Goal: Task Accomplishment & Management: Manage account settings

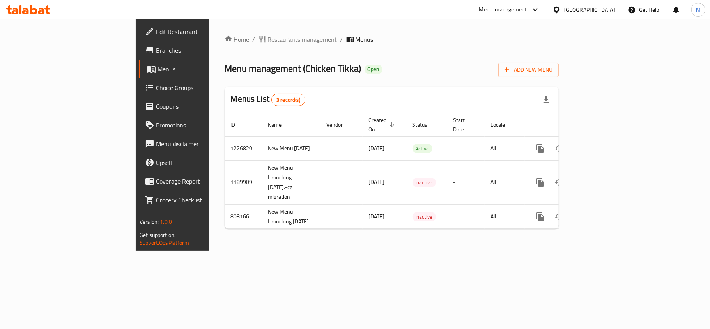
click at [156, 47] on span "Branches" at bounding box center [202, 50] width 92 height 9
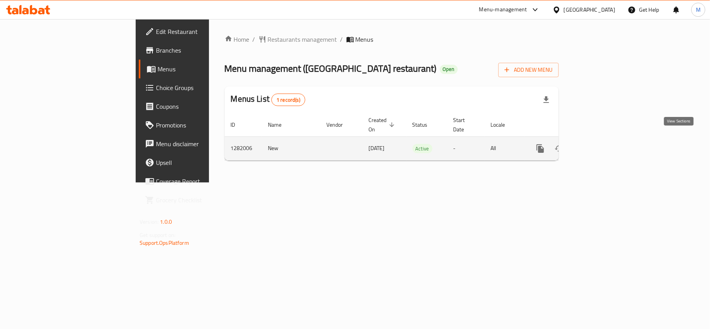
click at [606, 142] on link "enhanced table" at bounding box center [596, 148] width 19 height 19
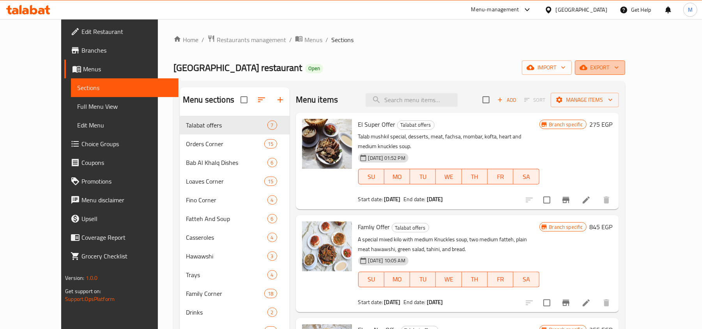
click at [619, 68] on span "export" at bounding box center [600, 68] width 38 height 10
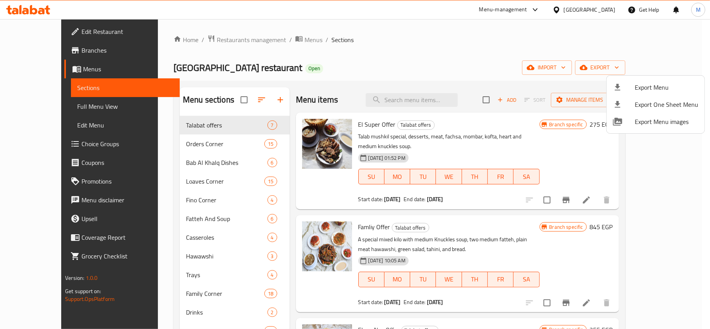
click at [652, 85] on span "Export Menu" at bounding box center [667, 87] width 64 height 9
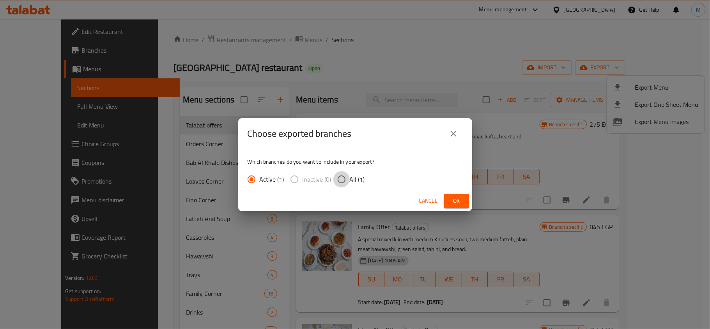
click at [337, 182] on input "All (1)" at bounding box center [341, 179] width 16 height 16
radio input "true"
click at [451, 200] on span "Ok" at bounding box center [456, 201] width 12 height 10
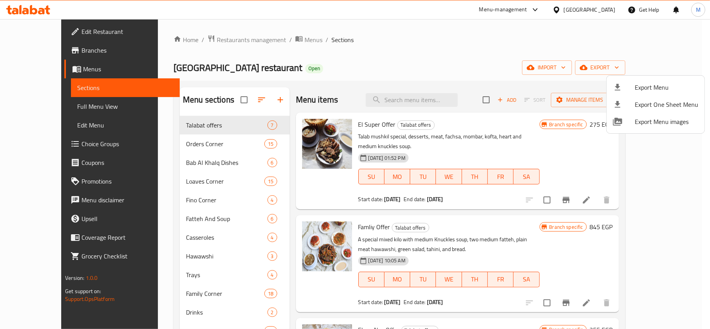
click at [395, 57] on div at bounding box center [355, 164] width 710 height 329
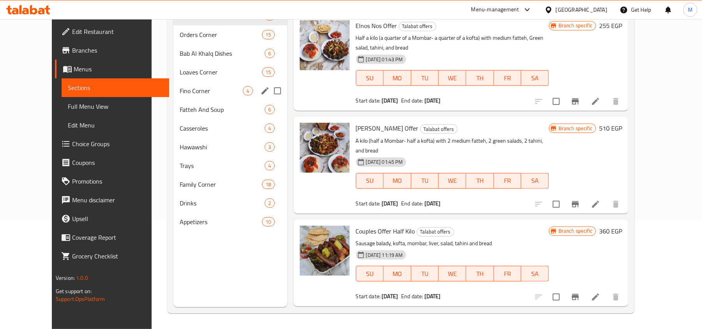
scroll to position [58, 0]
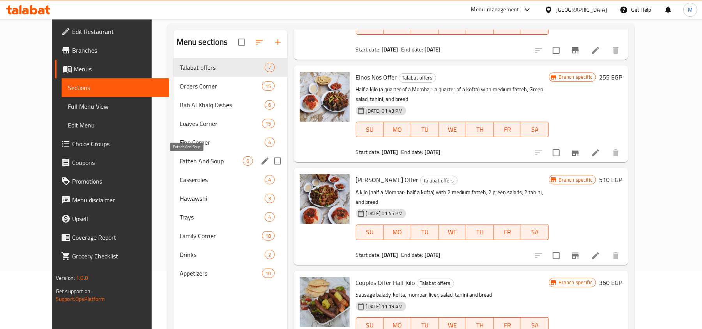
click at [182, 163] on span "Fatteh And Soup" at bounding box center [212, 160] width 64 height 9
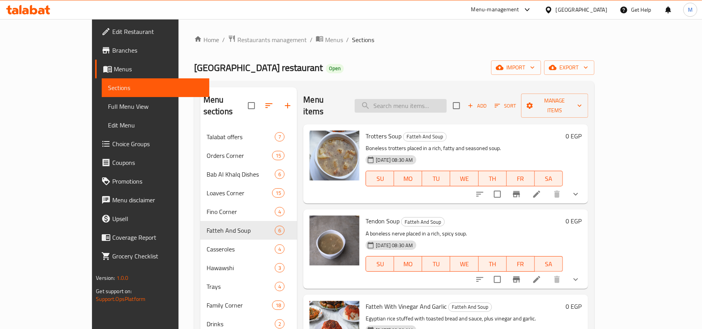
click at [430, 99] on input "search" at bounding box center [401, 106] width 92 height 14
type input "meat"
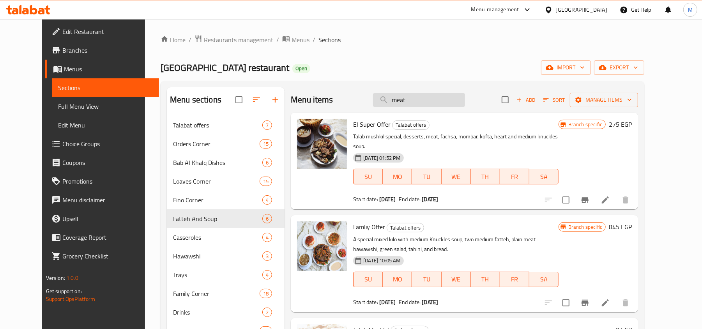
click at [433, 104] on input "meat" at bounding box center [419, 100] width 92 height 14
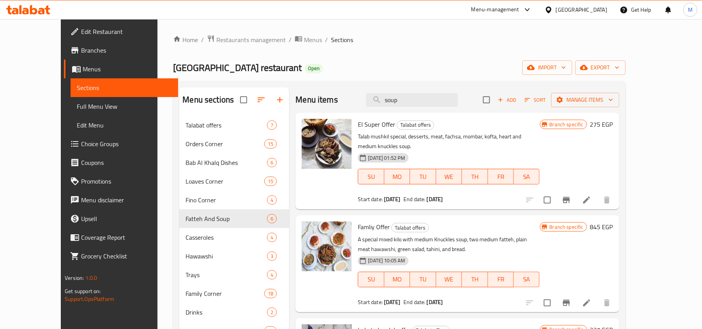
click at [420, 108] on div "Menu items soup Add Sort Manage items" at bounding box center [457, 99] width 324 height 25
click at [419, 102] on input "soup" at bounding box center [412, 100] width 92 height 14
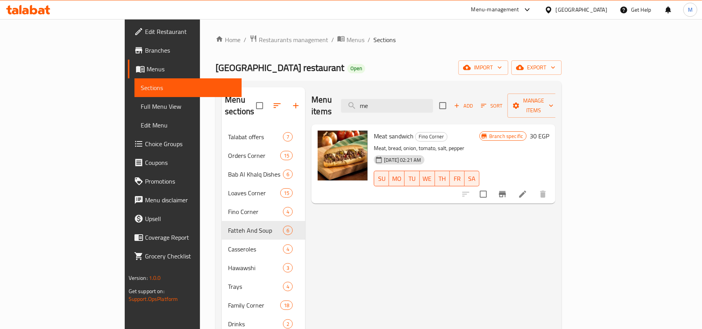
type input "m"
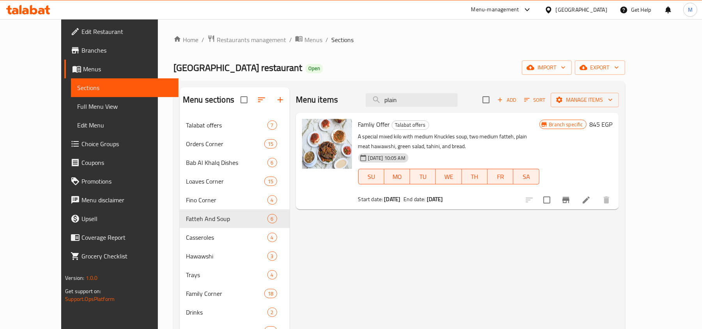
type input "plain"
click at [455, 98] on input "plain" at bounding box center [412, 100] width 92 height 14
drag, startPoint x: 455, startPoint y: 98, endPoint x: 453, endPoint y: 95, distance: 4.1
click at [455, 98] on input "plain" at bounding box center [412, 100] width 92 height 14
click at [452, 93] on div "Menu items plain Add Sort Manage items" at bounding box center [457, 99] width 323 height 25
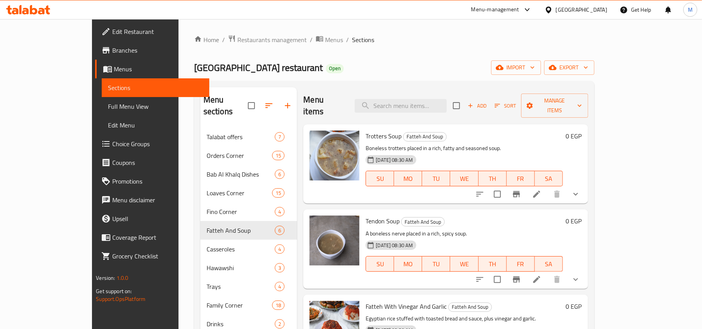
click at [464, 92] on div "Menu items Add Sort Manage items" at bounding box center [445, 105] width 285 height 37
click at [447, 99] on input "search" at bounding box center [401, 106] width 92 height 14
click at [466, 85] on div "Menu sections Talabat offers 7 Orders Corner 15 Bab Al Khalq Dishes 6 Loaves Co…" at bounding box center [394, 252] width 400 height 342
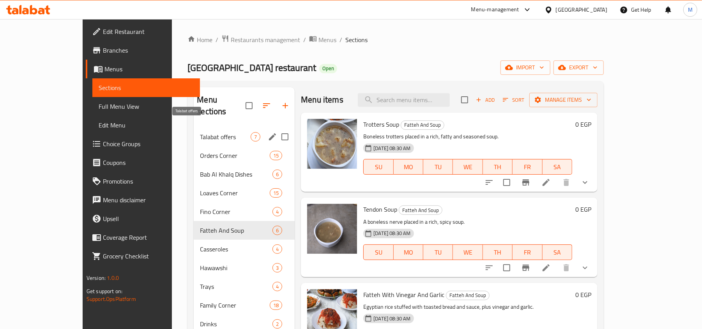
click at [200, 132] on span "Talabat offers" at bounding box center [225, 136] width 51 height 9
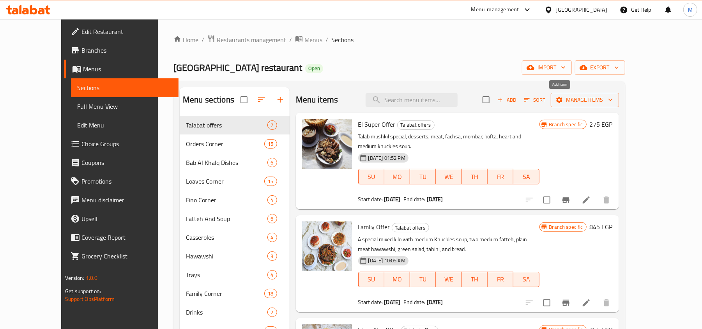
click at [517, 97] on span "Add" at bounding box center [506, 100] width 21 height 9
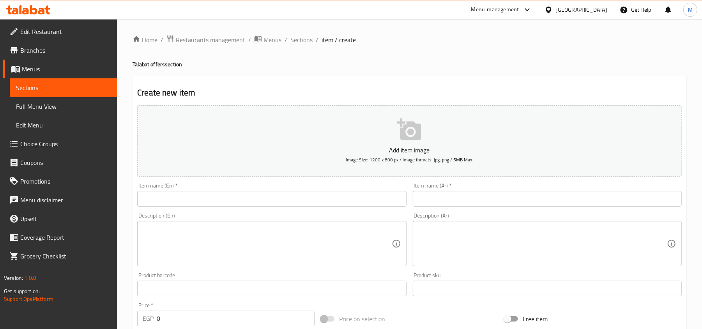
click at [502, 197] on input "text" at bounding box center [547, 199] width 269 height 16
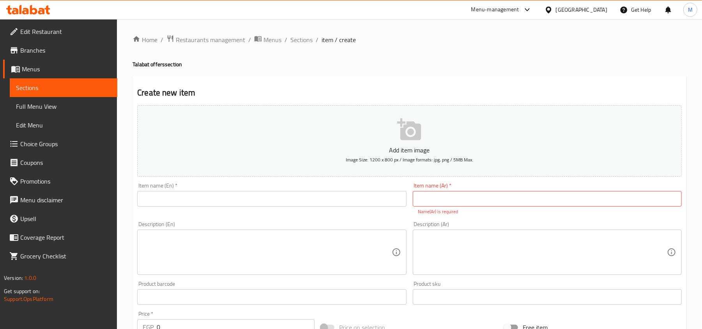
click at [504, 200] on input "text" at bounding box center [547, 199] width 269 height 16
click at [468, 198] on input "عرض الملك" at bounding box center [547, 199] width 269 height 16
type input "عرض الملك"
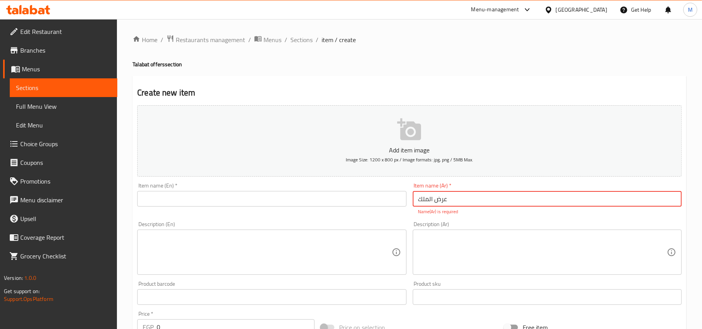
click at [344, 205] on input "text" at bounding box center [271, 199] width 269 height 16
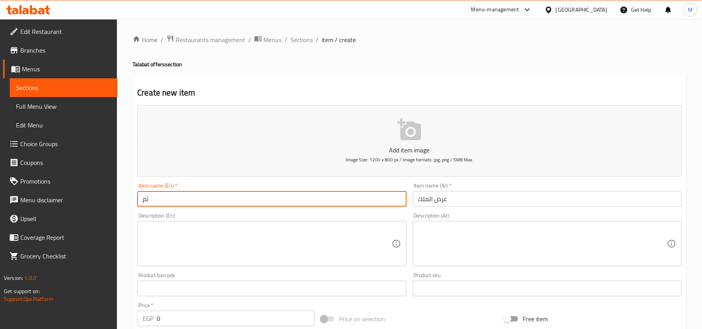
type input "ث"
type input "elmalek"
click at [37, 50] on span "Branches" at bounding box center [65, 50] width 91 height 9
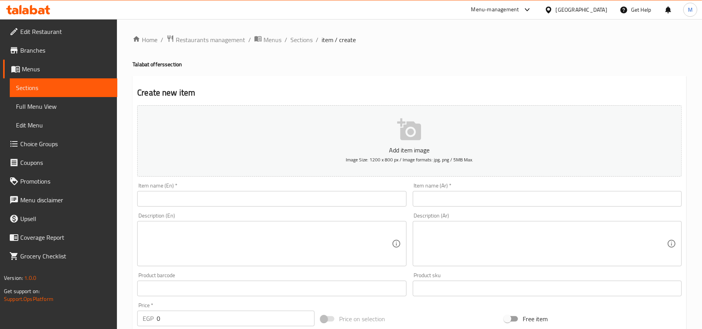
click at [519, 9] on div "Menu-management" at bounding box center [495, 9] width 48 height 9
click at [485, 48] on div "Agent Campaigns Center" at bounding box center [489, 52] width 59 height 9
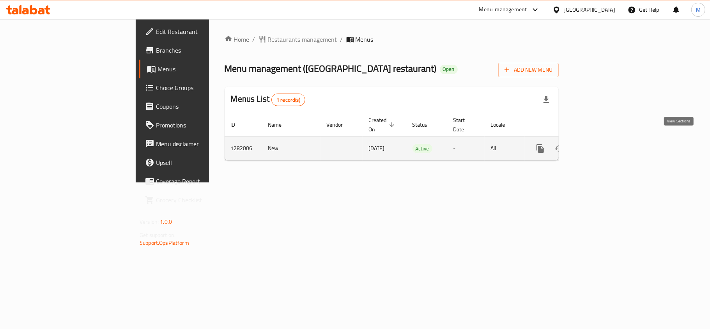
click at [601, 144] on icon "enhanced table" at bounding box center [596, 148] width 9 height 9
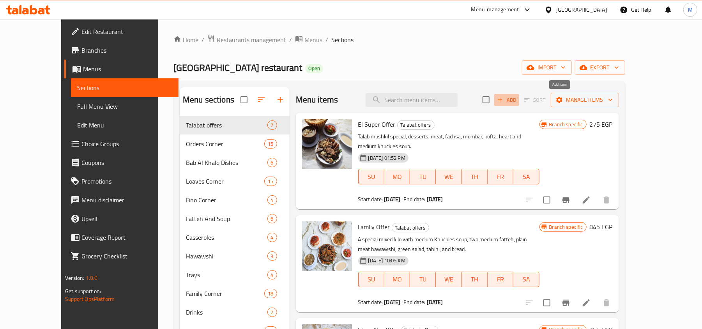
click at [517, 104] on span "Add" at bounding box center [506, 100] width 21 height 9
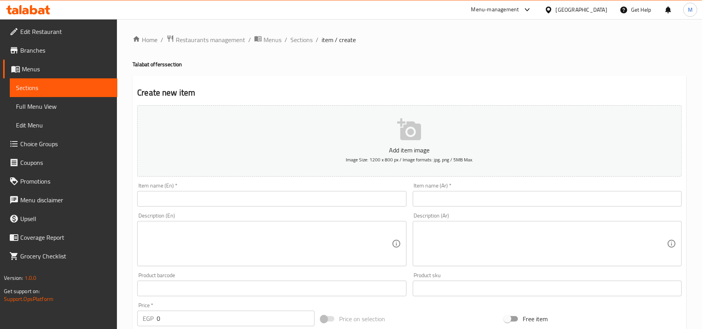
click at [453, 198] on input "text" at bounding box center [547, 199] width 269 height 16
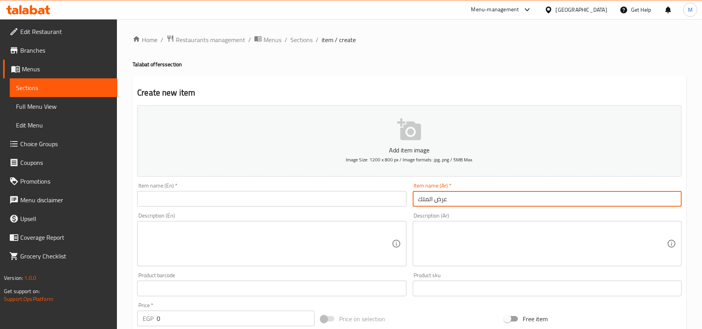
click at [456, 199] on input "عرض الملك" at bounding box center [547, 199] width 269 height 16
type input "عرض الملك"
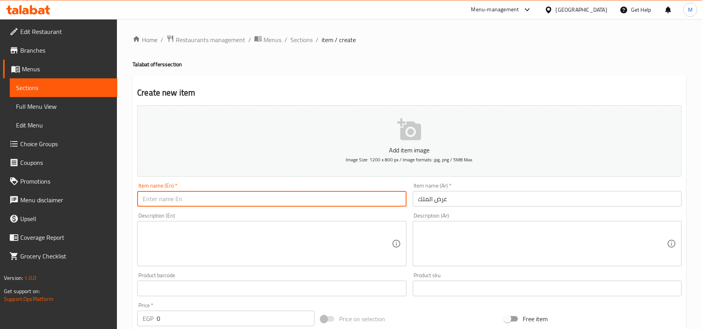
click at [241, 199] on input "text" at bounding box center [271, 199] width 269 height 16
type input "ث"
click at [241, 199] on input "el malek offer" at bounding box center [271, 199] width 269 height 16
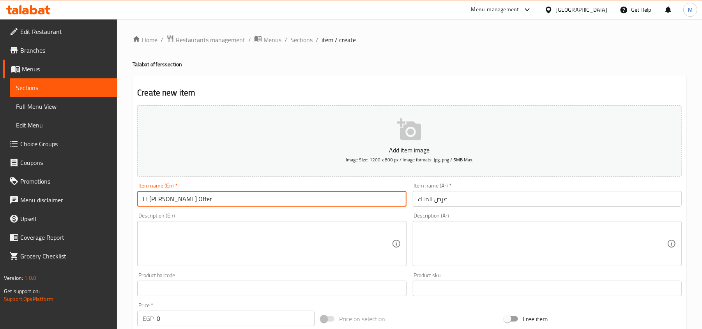
click at [232, 192] on input "El [PERSON_NAME] Offer" at bounding box center [271, 199] width 269 height 16
type input "El [PERSON_NAME] Offer"
click at [241, 214] on div "Description (En) Description (En)" at bounding box center [271, 239] width 269 height 53
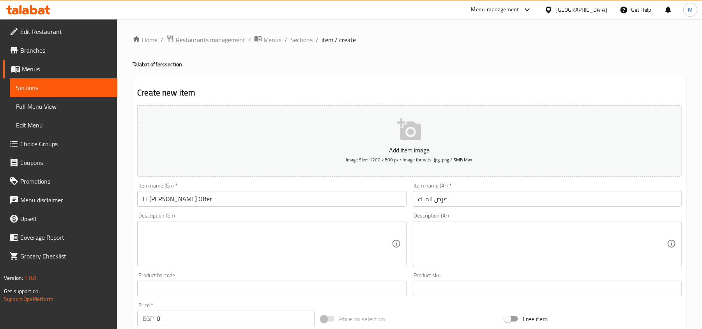
click at [232, 235] on textarea at bounding box center [267, 243] width 249 height 37
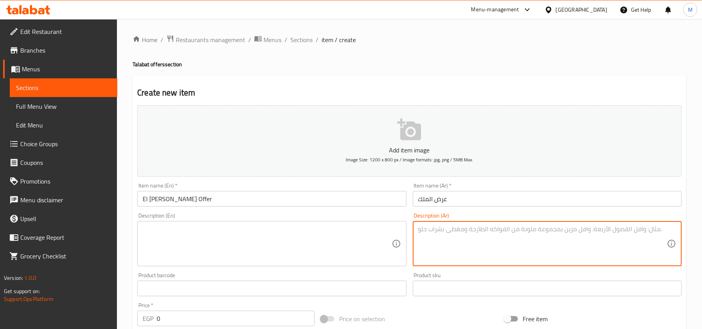
click at [501, 242] on textarea at bounding box center [542, 243] width 249 height 37
paste textarea "2رغيف مشكل ميديم + شوربة سادة + 1فتة خل وتوم ميديم + كولا"
click at [508, 228] on textarea "2رغيف مشكل ميديم + شوربة سادة + 1فتة خل وتوم ميديم + كولا" at bounding box center [542, 243] width 249 height 37
click at [665, 232] on textarea "2رغيف مشكل ميديم + شوربة لحمة+ 1فتة خل وتوم ميديم + كولا" at bounding box center [542, 243] width 249 height 37
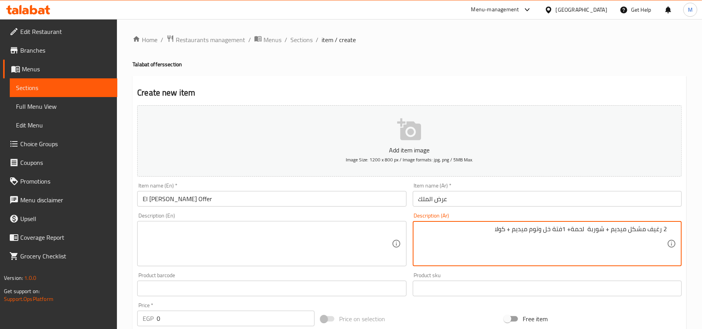
click at [521, 229] on textarea "2 رغيف مشكل ميديم + شوربة لحمة+ 1فتة خل وتوم ميديم + كولا" at bounding box center [542, 243] width 249 height 37
type textarea "2 رغيف مشكل ميديم + شوربة لحمة+ 1فتة خل وتوم ميديم + كولا"
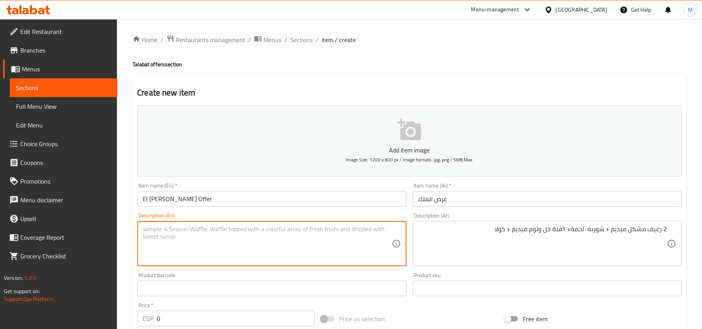
click at [194, 237] on textarea at bounding box center [267, 243] width 249 height 37
paste textarea "2 medium assorted loaves + meat soup + 1 medium garlic and vinegar fatteh + cola"
click at [180, 228] on textarea "2 medium assorted loaves + meat soup + 1 medium garlic and vinegar fatteh + cola" at bounding box center [267, 243] width 249 height 37
click at [251, 228] on textarea "2 medium mixed loaves + meat soup + 1 medium garlic and vinegar fatteh + cola" at bounding box center [267, 243] width 249 height 37
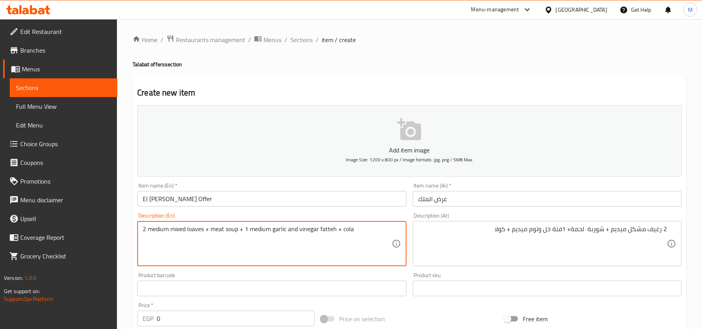
click at [251, 228] on textarea "2 medium mixed loaves + meat soup + 1 medium garlic and vinegar fatteh + cola" at bounding box center [267, 243] width 249 height 37
click at [381, 233] on textarea "2 medium mixed loaves + meat soup + 1 medium garlic and vinegar fatteh + cola" at bounding box center [267, 243] width 249 height 37
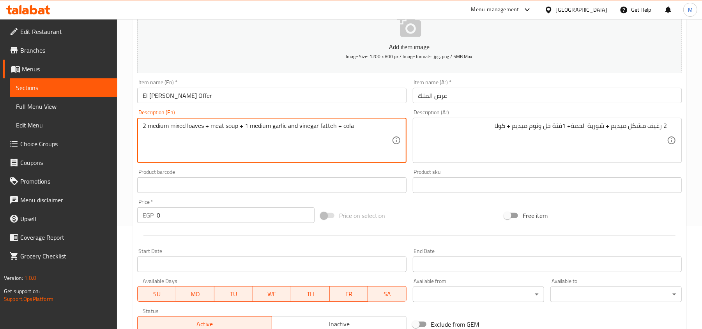
scroll to position [104, 0]
type textarea "2 medium mixed loaves + meat soup + 1 medium garlic and vinegar fatteh + cola"
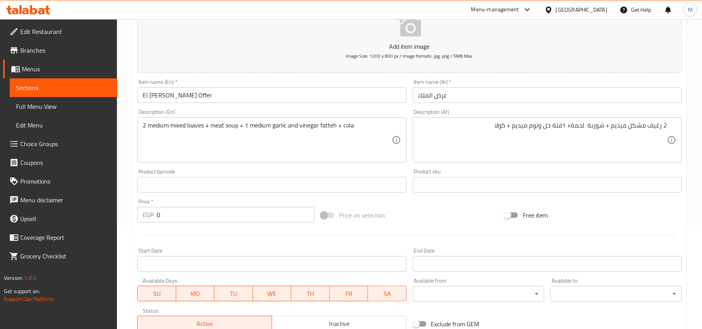
click at [209, 213] on input "0" at bounding box center [236, 215] width 158 height 16
paste input "186"
type input "186"
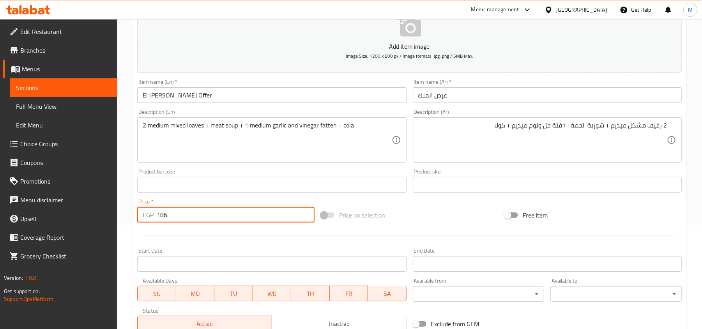
click at [212, 197] on div "Price   * EGP 186 Price *" at bounding box center [226, 211] width 184 height 30
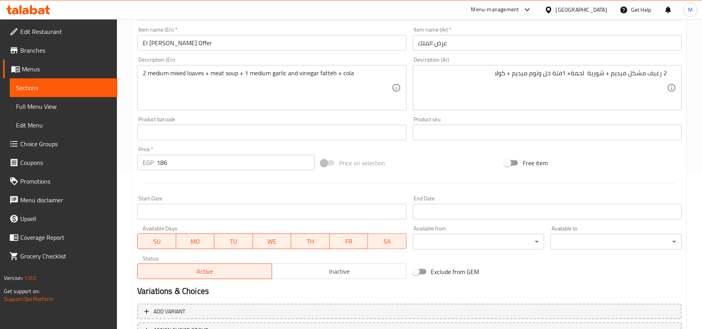
click at [218, 214] on input "Start Date" at bounding box center [271, 212] width 269 height 16
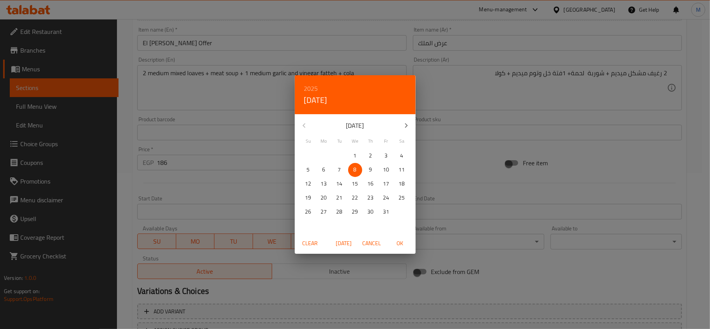
click at [326, 166] on span "6" at bounding box center [324, 170] width 14 height 10
click at [399, 242] on span "OK" at bounding box center [400, 244] width 19 height 10
type input "[DATE]"
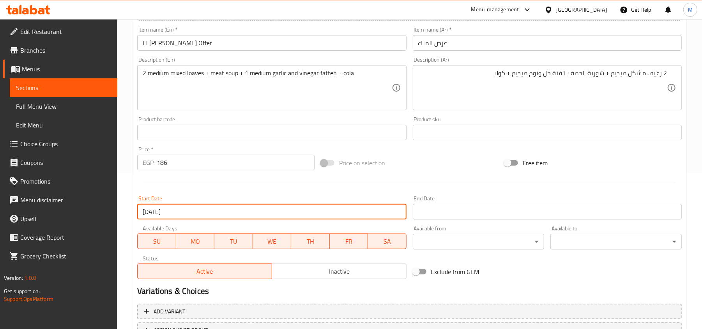
click at [437, 211] on input "Start Date" at bounding box center [547, 212] width 269 height 16
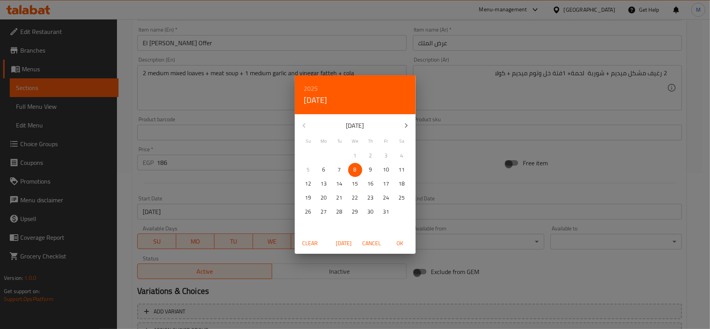
click at [404, 123] on icon "button" at bounding box center [406, 125] width 9 height 9
click at [310, 222] on p "30" at bounding box center [308, 226] width 6 height 10
click at [401, 246] on span "OK" at bounding box center [400, 244] width 19 height 10
type input "[DATE]"
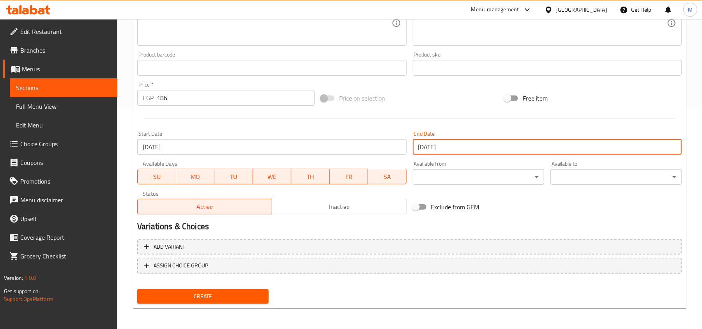
scroll to position [221, 0]
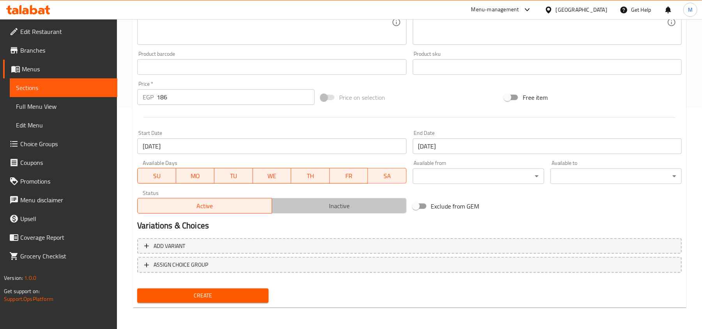
click at [311, 203] on span "Inactive" at bounding box center [339, 205] width 128 height 11
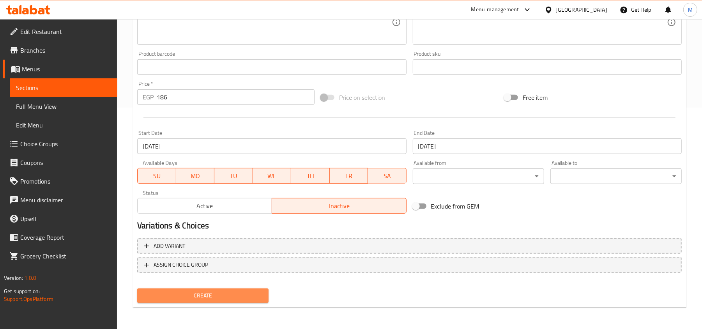
click at [258, 292] on span "Create" at bounding box center [202, 296] width 119 height 10
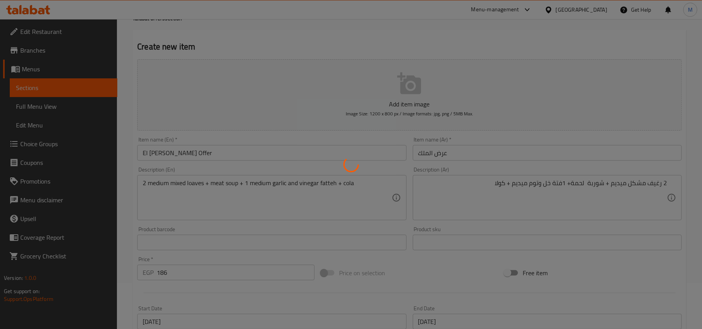
type input "0"
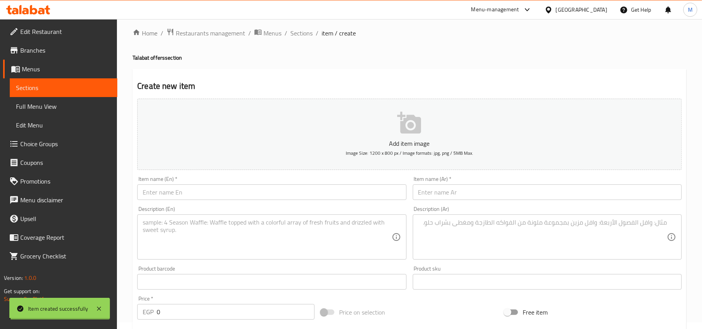
scroll to position [0, 0]
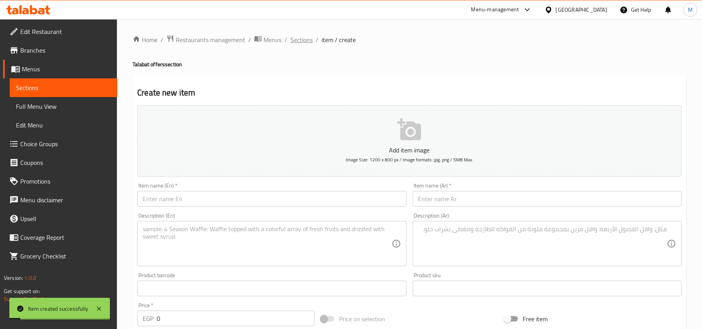
click at [299, 38] on span "Sections" at bounding box center [301, 39] width 22 height 9
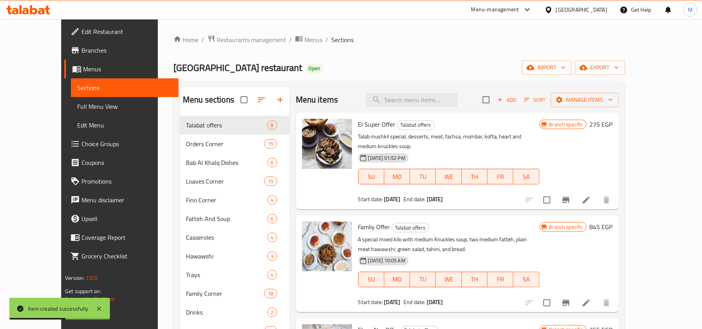
click at [424, 63] on div "Bab el khalq restaurant Open import export" at bounding box center [399, 67] width 452 height 14
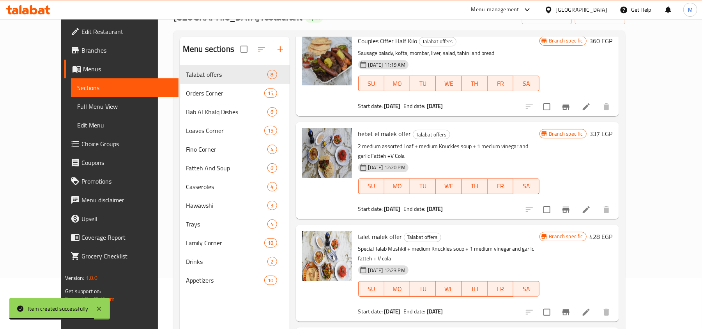
scroll to position [110, 0]
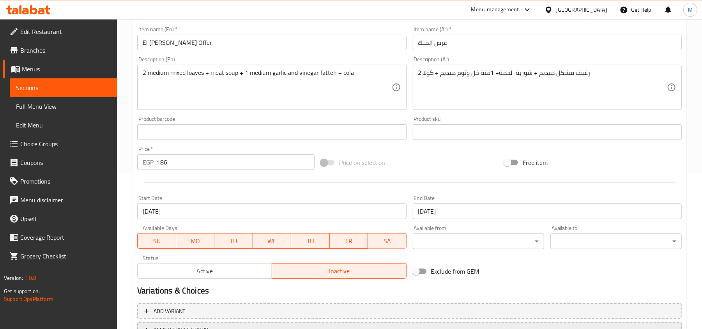
scroll to position [221, 0]
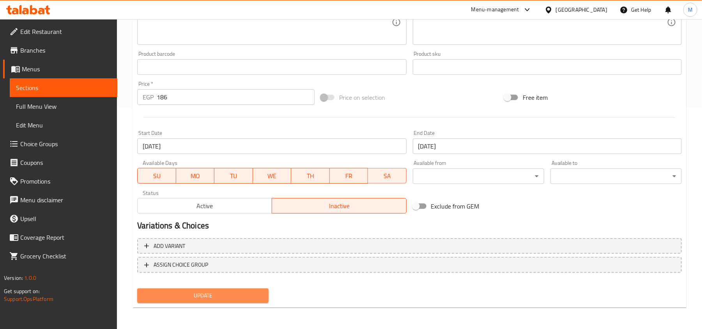
click at [208, 292] on span "Update" at bounding box center [202, 296] width 119 height 10
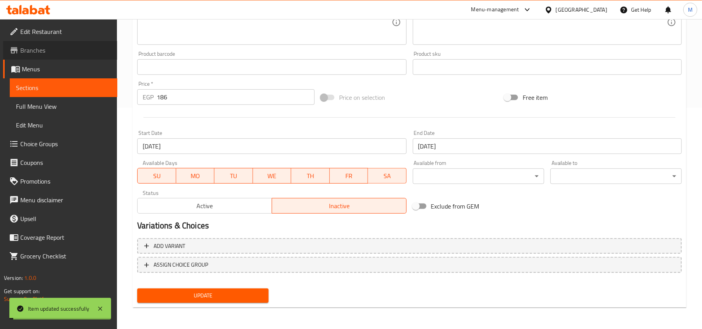
click at [42, 50] on span "Branches" at bounding box center [65, 50] width 91 height 9
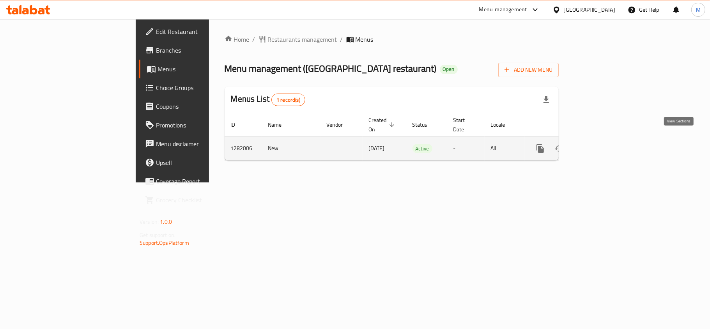
click at [601, 144] on icon "enhanced table" at bounding box center [596, 148] width 9 height 9
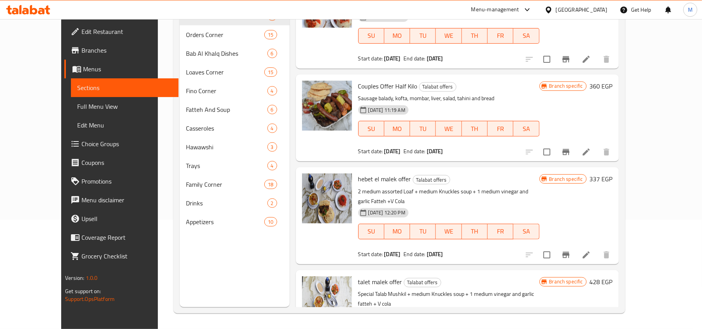
scroll to position [444, 0]
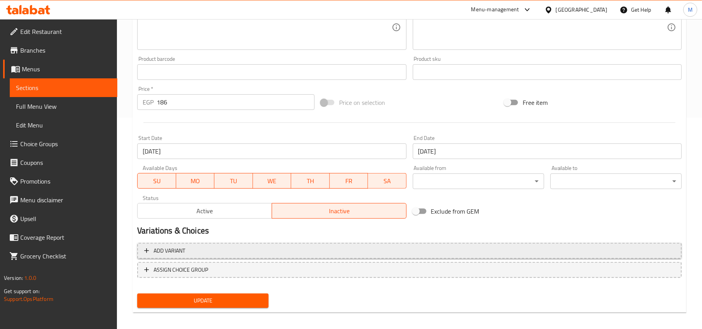
scroll to position [216, 0]
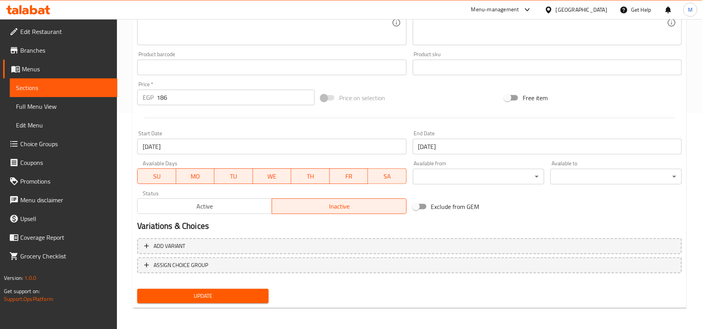
click at [200, 204] on span "Active" at bounding box center [205, 206] width 128 height 11
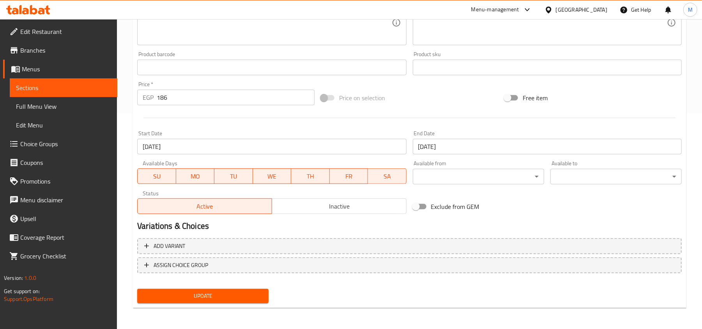
click at [225, 292] on span "Update" at bounding box center [202, 296] width 119 height 10
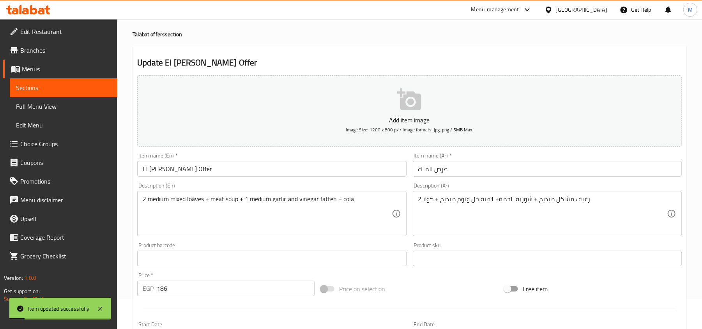
scroll to position [0, 0]
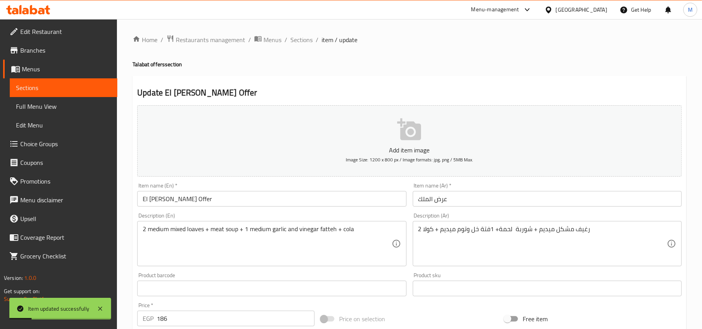
click at [39, 50] on span "Branches" at bounding box center [65, 50] width 91 height 9
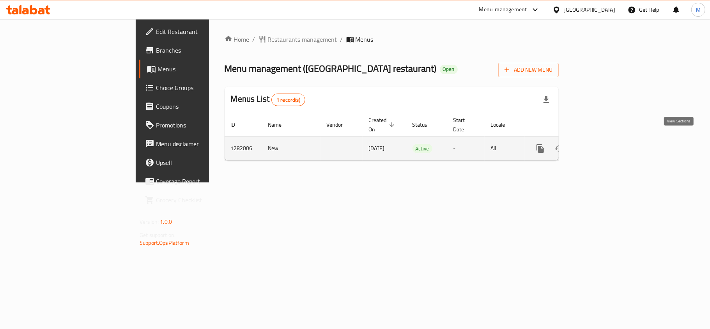
click at [601, 144] on icon "enhanced table" at bounding box center [596, 148] width 9 height 9
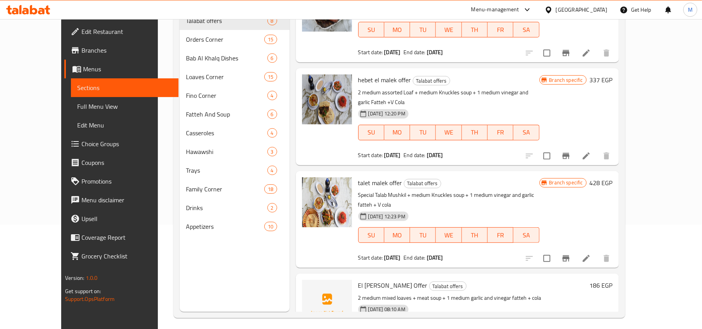
scroll to position [110, 0]
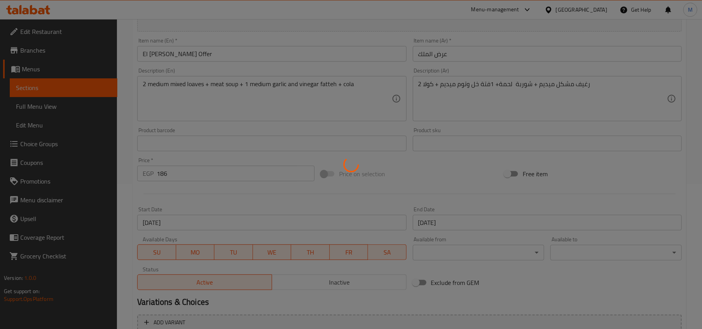
scroll to position [215, 0]
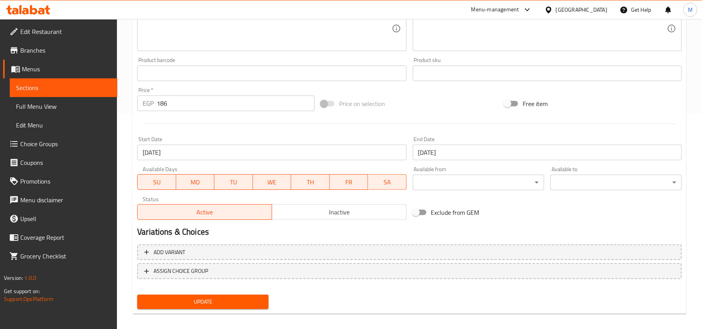
click at [314, 212] on span "Inactive" at bounding box center [339, 212] width 128 height 11
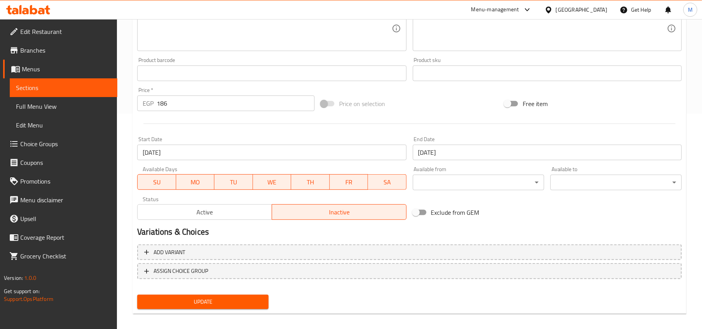
click at [253, 307] on button "Update" at bounding box center [202, 302] width 131 height 14
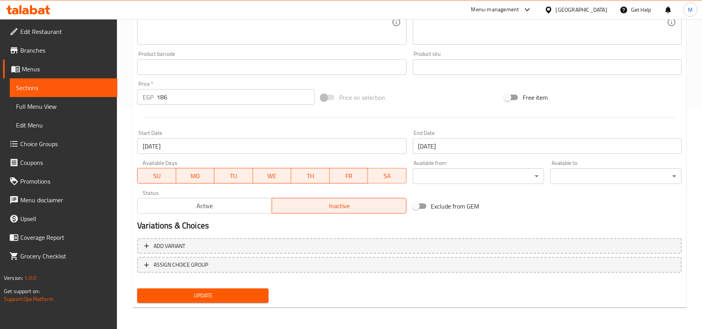
scroll to position [0, 0]
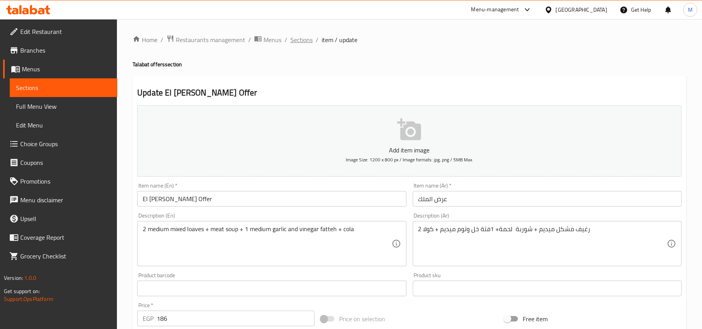
click at [299, 43] on span "Sections" at bounding box center [301, 39] width 22 height 9
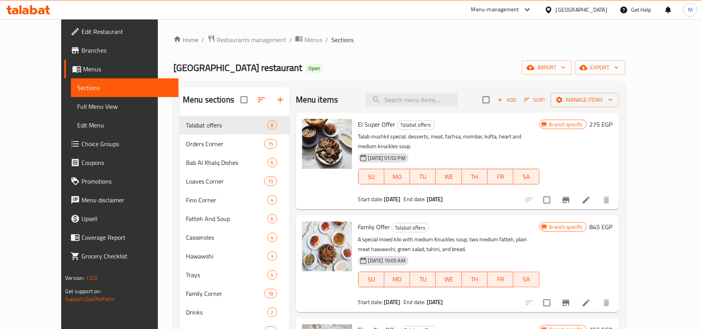
click at [331, 40] on span "Sections" at bounding box center [342, 39] width 22 height 9
click at [327, 41] on ol "Home / Restaurants management / Menus / Sections" at bounding box center [399, 40] width 452 height 10
click at [328, 35] on ol "Home / Restaurants management / Menus / Sections" at bounding box center [399, 40] width 452 height 10
click at [619, 66] on span "export" at bounding box center [600, 68] width 38 height 10
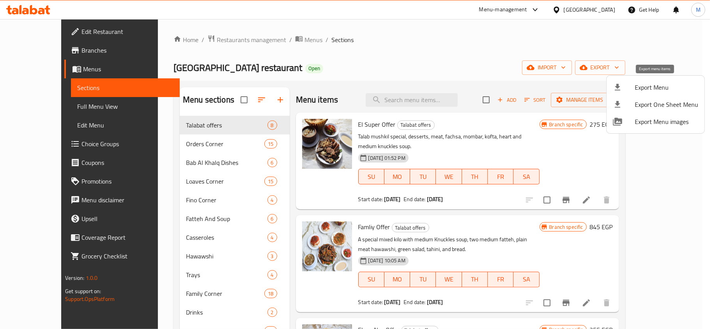
click at [629, 85] on div at bounding box center [624, 87] width 22 height 9
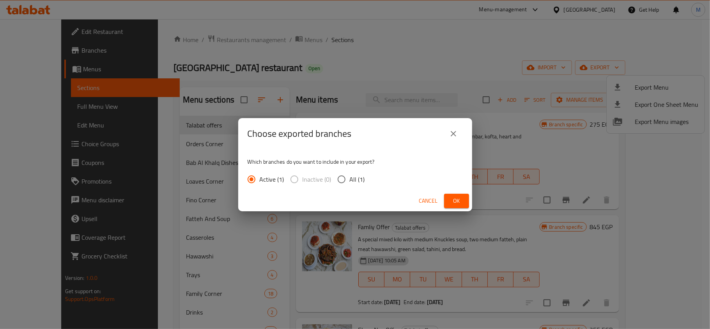
click at [339, 177] on input "All (1)" at bounding box center [341, 179] width 16 height 16
radio input "true"
click at [456, 196] on span "Ok" at bounding box center [456, 201] width 12 height 10
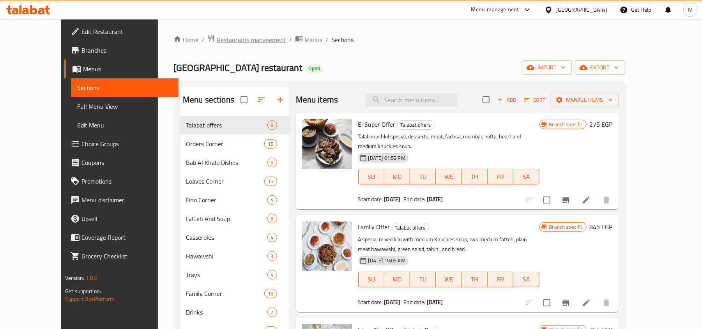
click at [230, 36] on span "Restaurants management" at bounding box center [251, 39] width 69 height 9
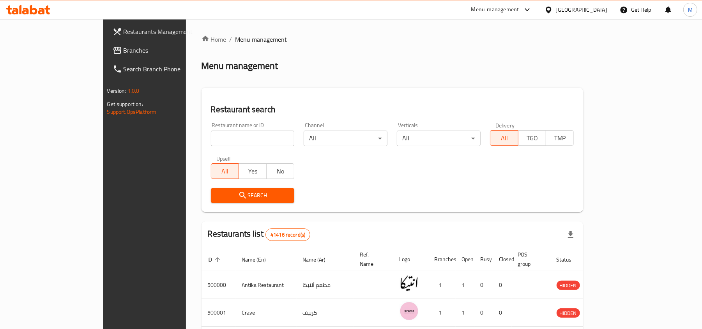
click at [211, 138] on input "search" at bounding box center [253, 139] width 84 height 16
paste input "696733"
type input "696733"
click button "Search" at bounding box center [253, 195] width 84 height 14
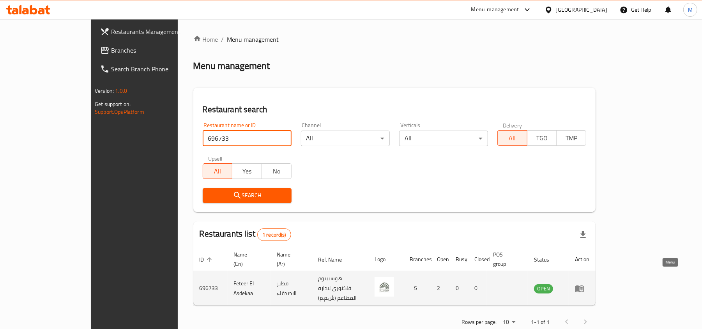
click at [584, 285] on icon "enhanced table" at bounding box center [579, 288] width 9 height 7
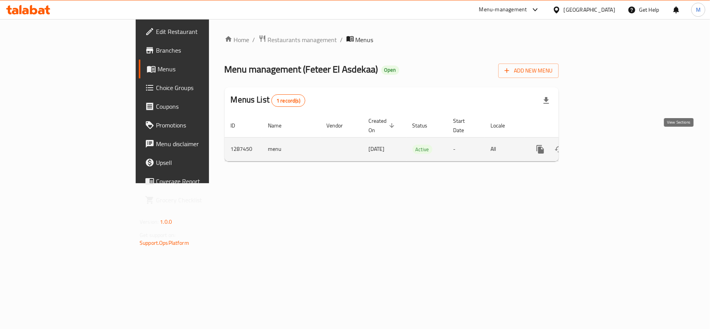
click at [601, 145] on icon "enhanced table" at bounding box center [596, 149] width 9 height 9
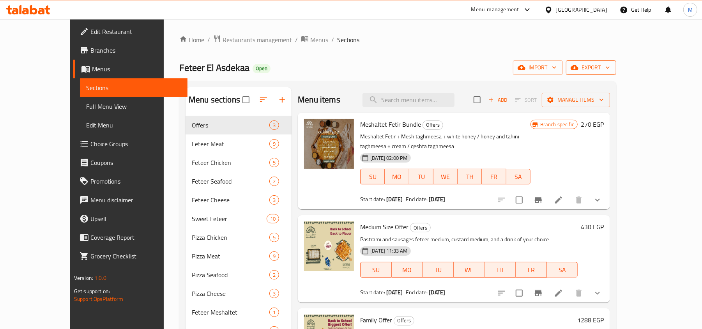
click at [610, 66] on span "export" at bounding box center [591, 68] width 38 height 10
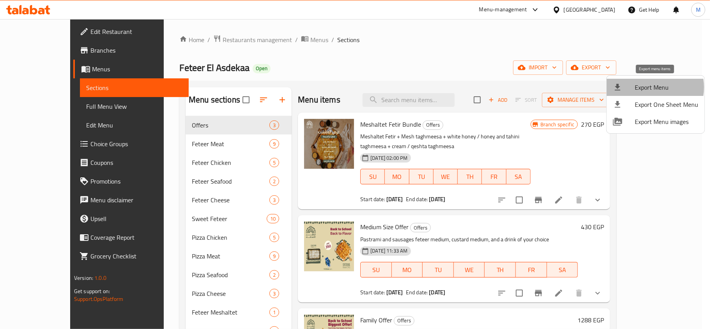
click at [649, 87] on span "Export Menu" at bounding box center [667, 87] width 64 height 9
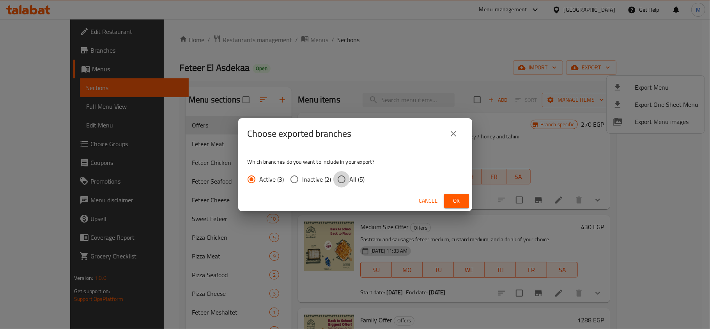
click at [339, 179] on input "All (5)" at bounding box center [341, 179] width 16 height 16
radio input "true"
click at [458, 196] on span "Ok" at bounding box center [456, 201] width 12 height 10
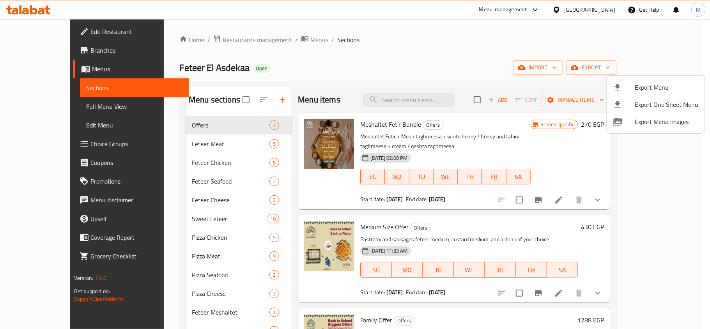
click at [428, 40] on div at bounding box center [355, 164] width 710 height 329
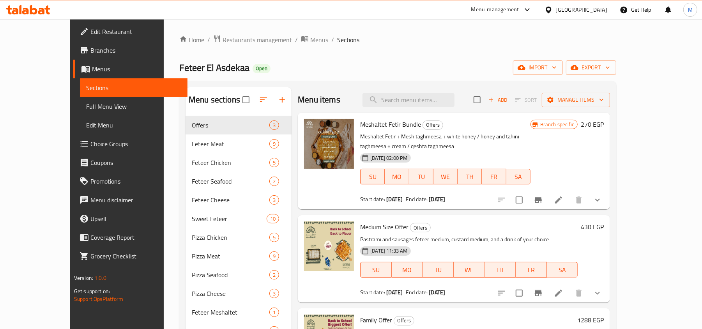
click at [408, 44] on ol "Home / Restaurants management / Menus / Sections" at bounding box center [397, 40] width 437 height 10
click at [602, 195] on icon "show more" at bounding box center [597, 199] width 9 height 9
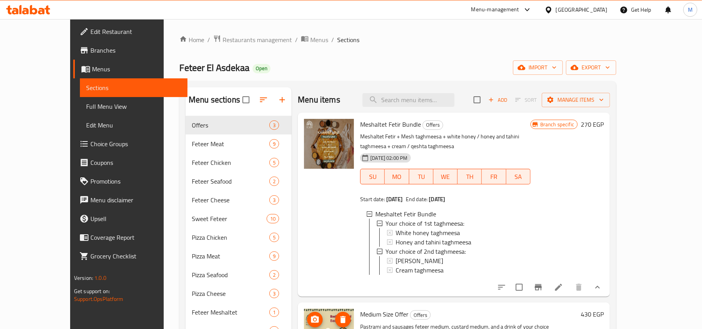
click at [315, 229] on div at bounding box center [329, 205] width 56 height 178
click at [443, 102] on input "search" at bounding box center [409, 100] width 92 height 14
paste input "Meshaltet Fetir Bundle"
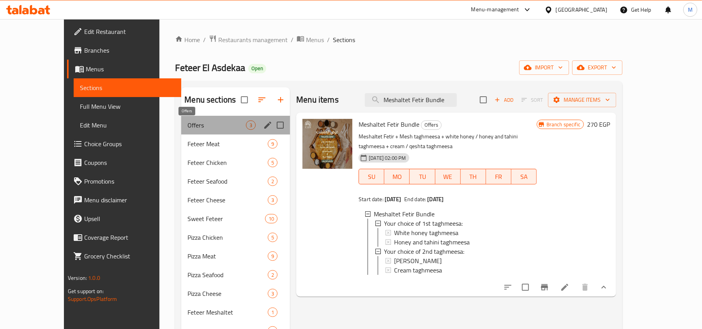
click at [188, 125] on span "Offers" at bounding box center [217, 124] width 58 height 9
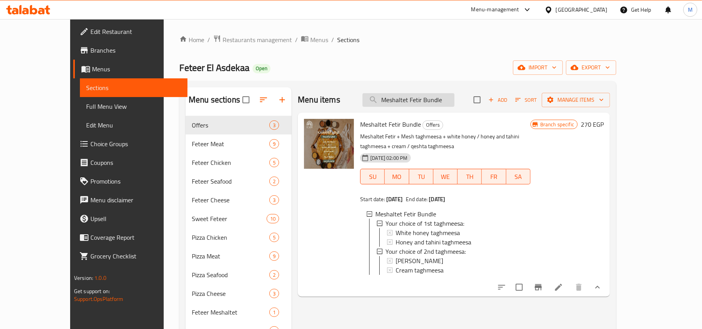
click at [455, 100] on input "Meshaltet Fetir Bundle" at bounding box center [409, 100] width 92 height 14
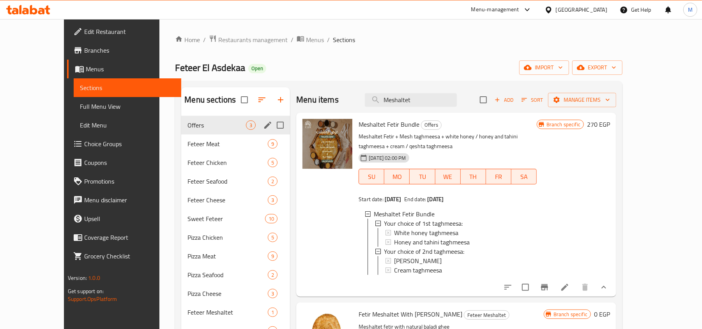
type input "Meshaltet"
click at [214, 128] on span "Offers" at bounding box center [217, 124] width 58 height 9
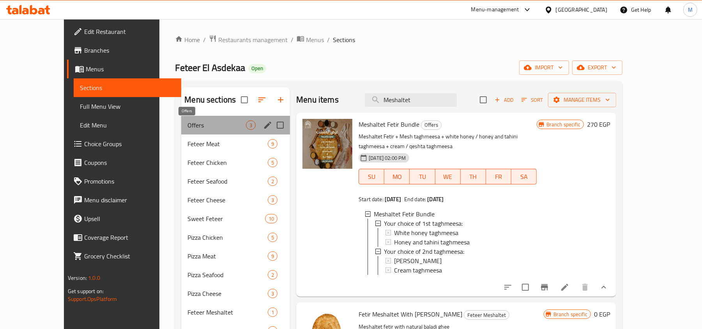
click at [214, 128] on span "Offers" at bounding box center [217, 124] width 58 height 9
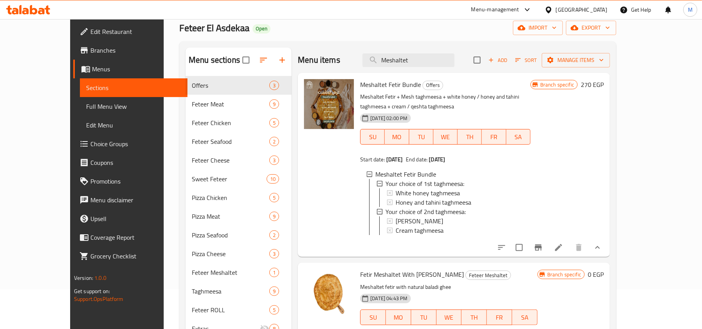
scroll to position [52, 0]
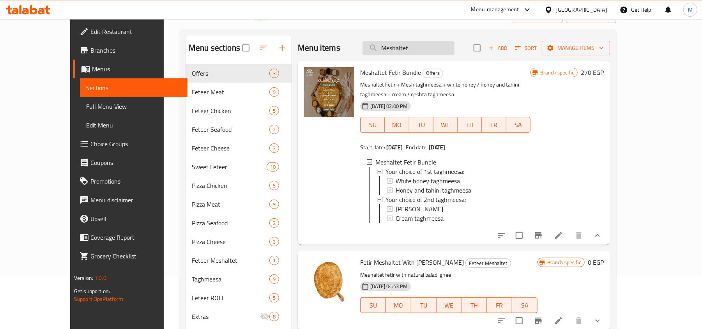
click at [451, 49] on input "Meshaltet" at bounding box center [409, 48] width 92 height 14
click at [451, 49] on input "search" at bounding box center [409, 48] width 92 height 14
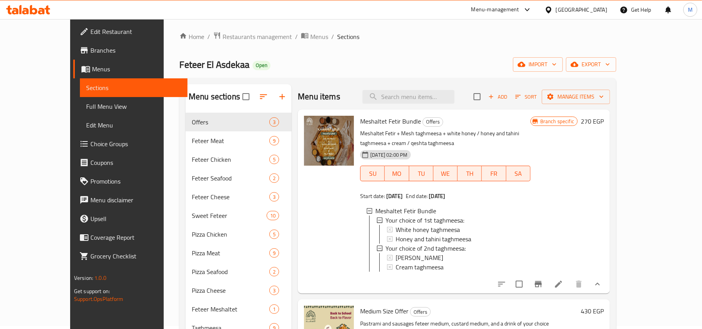
scroll to position [0, 0]
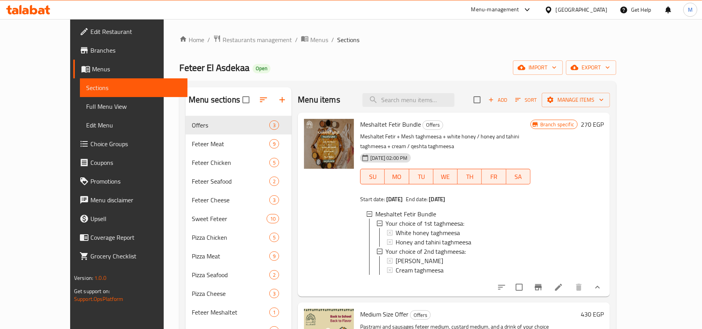
click at [602, 284] on icon "show more" at bounding box center [597, 287] width 9 height 9
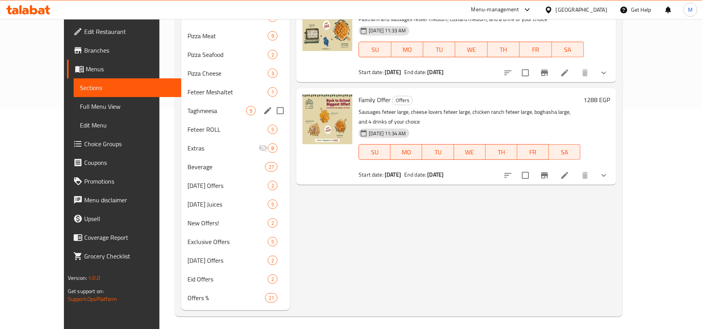
scroll to position [224, 0]
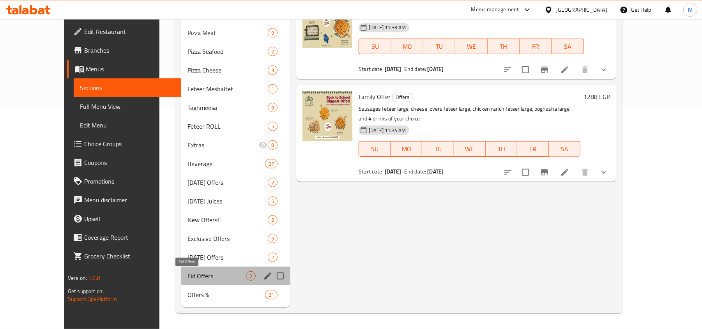
click at [188, 273] on span "Eid Offers" at bounding box center [217, 275] width 58 height 9
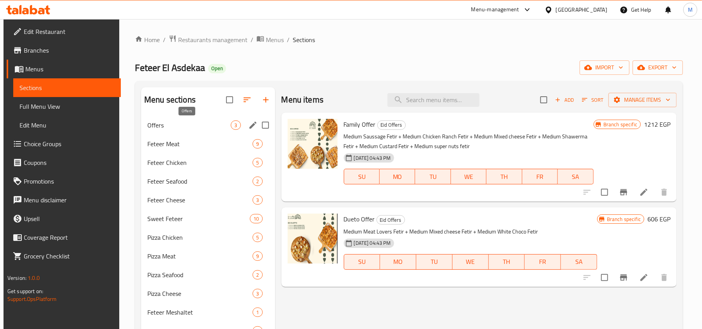
click at [169, 126] on span "Offers" at bounding box center [188, 124] width 83 height 9
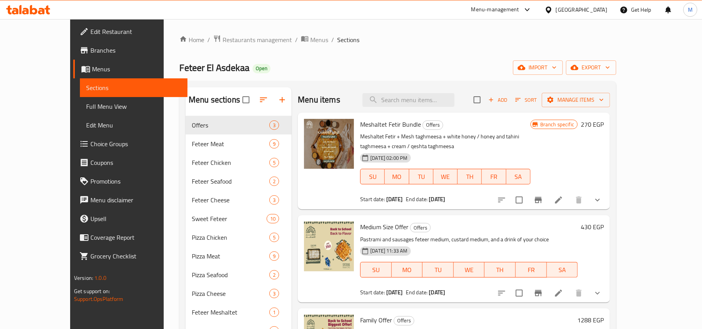
click at [543, 195] on icon "Branch-specific-item" at bounding box center [538, 199] width 9 height 9
click at [350, 50] on div "Home / Restaurants management / Menus / Sections Feteer El Asdekaa Open import …" at bounding box center [397, 286] width 437 height 502
click at [612, 66] on icon "button" at bounding box center [608, 68] width 8 height 8
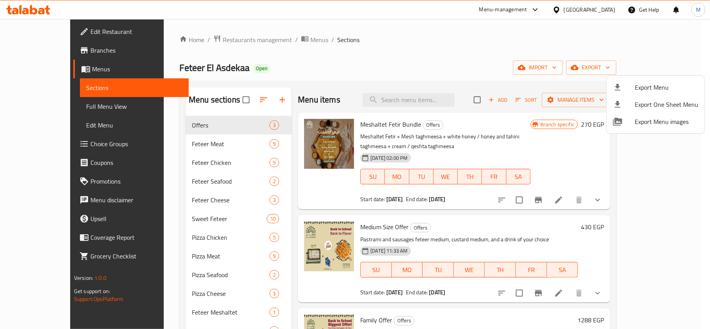
click at [565, 45] on div at bounding box center [355, 164] width 710 height 329
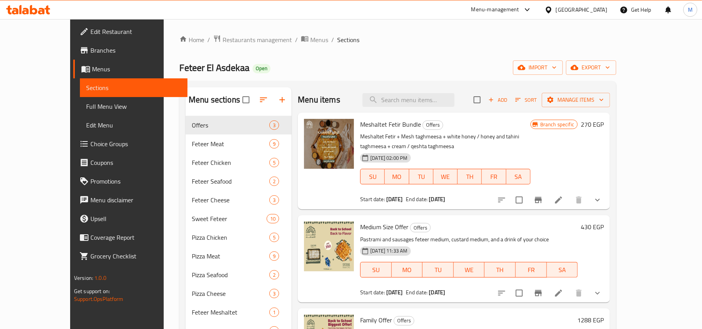
click at [427, 37] on ol "Home / Restaurants management / Menus / Sections" at bounding box center [397, 40] width 437 height 10
click at [253, 69] on span "Open" at bounding box center [262, 68] width 18 height 7
click at [267, 73] on div "Feteer El Asdekaa Open import export" at bounding box center [397, 67] width 437 height 14
click at [179, 67] on span "Feteer El Asdekaa" at bounding box center [214, 68] width 70 height 18
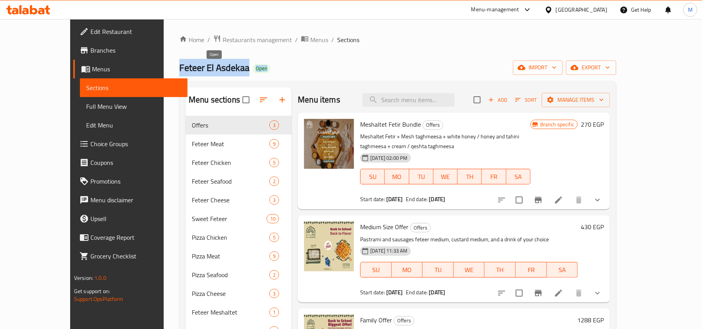
drag, startPoint x: 150, startPoint y: 67, endPoint x: 218, endPoint y: 71, distance: 67.1
click at [218, 71] on h2 "Feteer El Asdekaa Open" at bounding box center [224, 68] width 91 height 12
click at [239, 66] on div "Feteer El Asdekaa Open import export" at bounding box center [397, 67] width 437 height 14
click at [337, 37] on span "Sections" at bounding box center [348, 39] width 22 height 9
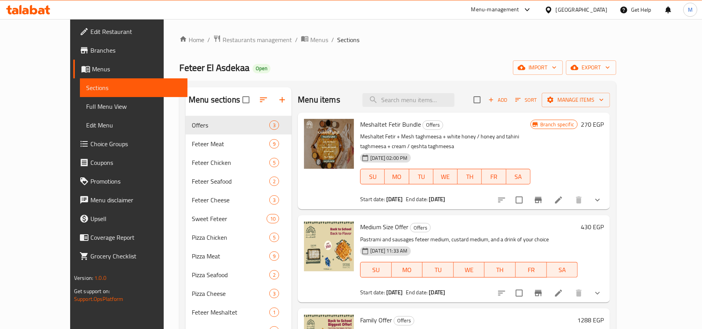
click at [326, 45] on div "Home / Restaurants management / Menus / Sections Feteer El Asdekaa Open import …" at bounding box center [397, 286] width 437 height 502
click at [253, 67] on span "Open" at bounding box center [262, 68] width 18 height 7
click at [245, 64] on div "Feteer El Asdekaa Open import export" at bounding box center [397, 67] width 437 height 14
click at [360, 124] on span "Meshaltet Fetir Bundle" at bounding box center [390, 125] width 61 height 12
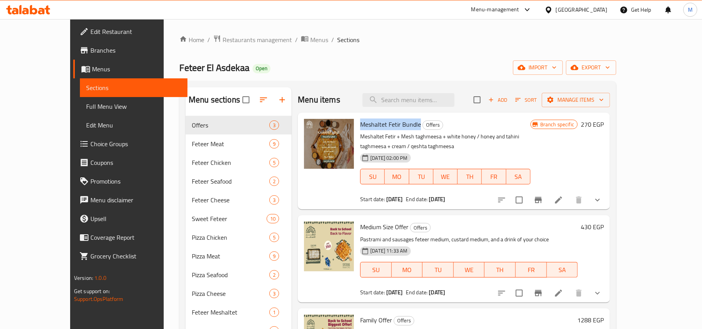
drag, startPoint x: 355, startPoint y: 124, endPoint x: 388, endPoint y: 122, distance: 32.8
click at [388, 122] on span "Meshaltet Fetir Bundle" at bounding box center [390, 125] width 61 height 12
click at [353, 92] on div "Menu items Add Sort Manage items" at bounding box center [454, 99] width 312 height 25
click at [298, 96] on h2 "Menu items" at bounding box center [319, 100] width 42 height 12
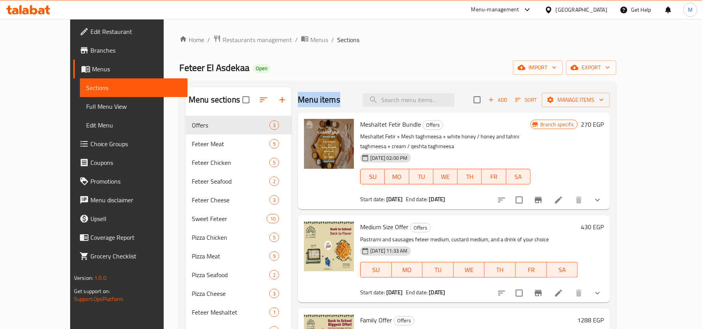
drag, startPoint x: 290, startPoint y: 96, endPoint x: 312, endPoint y: 96, distance: 22.2
click at [312, 96] on h2 "Menu items" at bounding box center [319, 100] width 42 height 12
click at [328, 96] on div "Menu items Add Sort Manage items" at bounding box center [454, 99] width 312 height 25
click at [298, 101] on h2 "Menu items" at bounding box center [319, 100] width 42 height 12
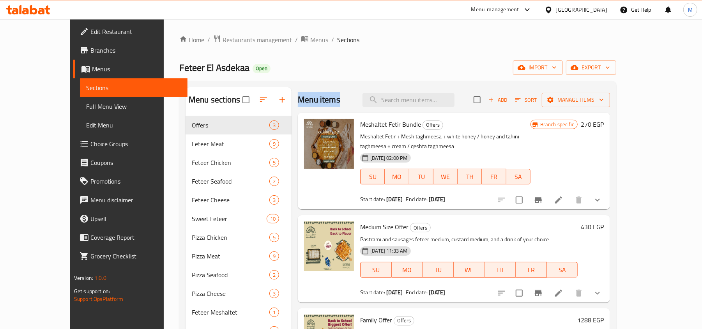
drag, startPoint x: 291, startPoint y: 101, endPoint x: 314, endPoint y: 105, distance: 23.7
click at [314, 105] on h2 "Menu items" at bounding box center [319, 100] width 42 height 12
click at [329, 100] on div "Menu items Add Sort Manage items" at bounding box center [454, 99] width 312 height 25
click at [90, 47] on span "Branches" at bounding box center [135, 50] width 91 height 9
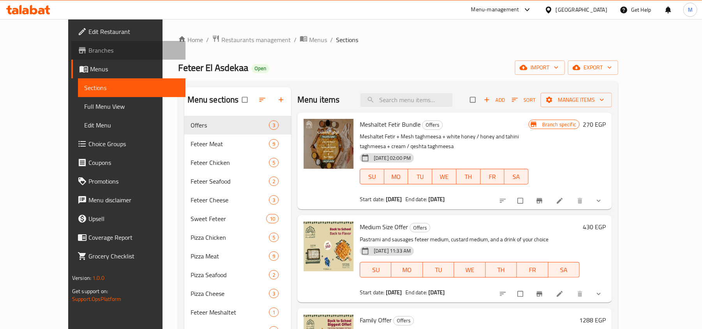
click at [88, 52] on span "Branches" at bounding box center [133, 50] width 91 height 9
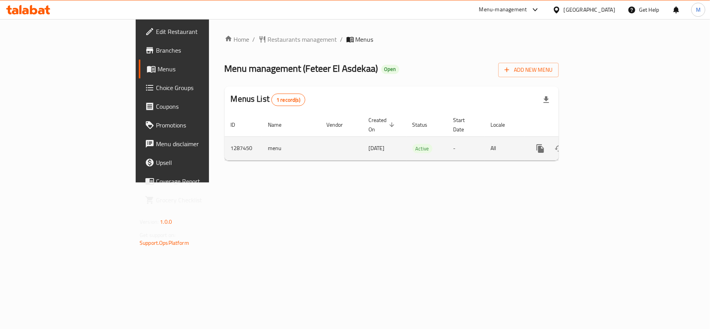
click at [600, 145] on icon "enhanced table" at bounding box center [596, 148] width 7 height 7
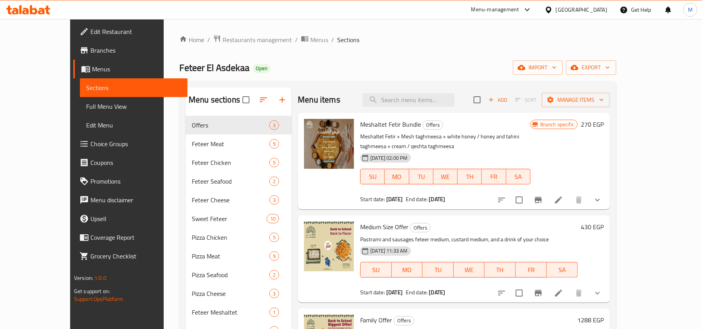
click at [562, 196] on icon at bounding box center [558, 199] width 7 height 7
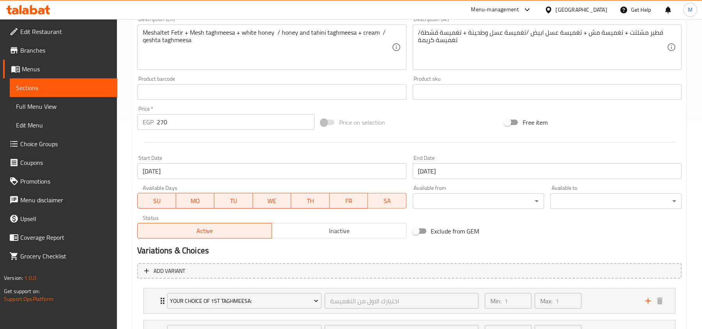
scroll to position [260, 0]
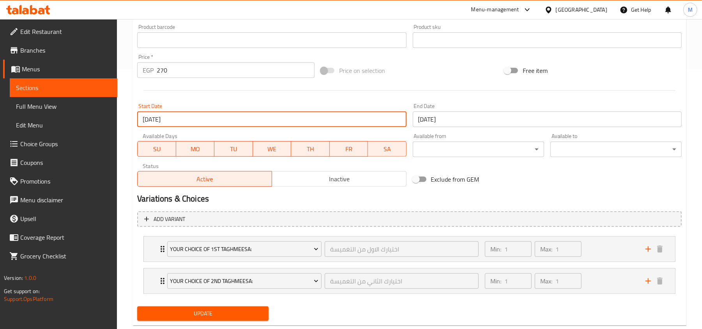
click at [219, 114] on input "[DATE]" at bounding box center [271, 119] width 269 height 16
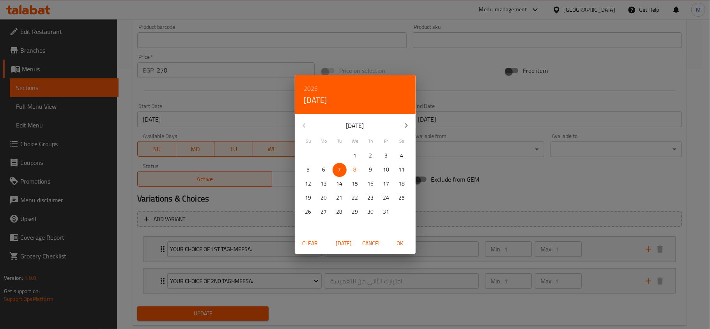
click at [550, 184] on div "2025 Tue, Oct [DATE] Mo Tu We Th Fr Sa 28 29 30 1 2 3 4 5 6 7 8 9 10 11 12 13 1…" at bounding box center [355, 164] width 710 height 329
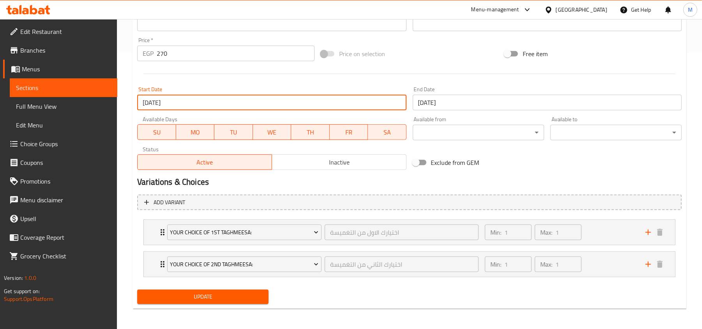
scroll to position [279, 0]
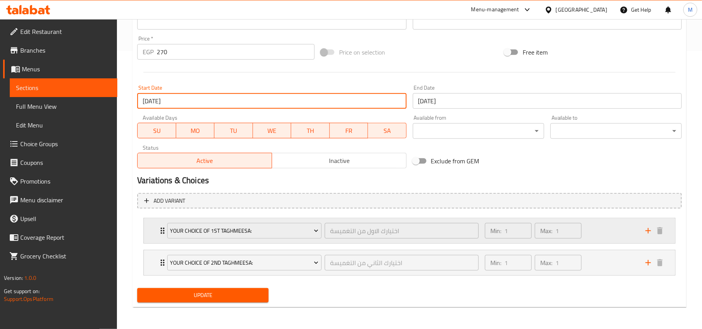
click at [163, 225] on div "Your choice of 1st taghmeesa: اختيارك الاول من التغميسة ​" at bounding box center [323, 230] width 321 height 25
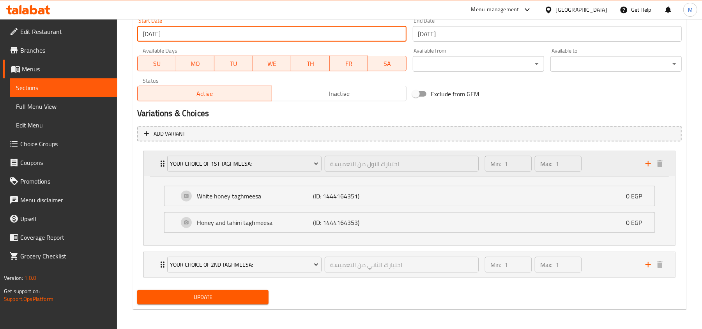
scroll to position [348, 0]
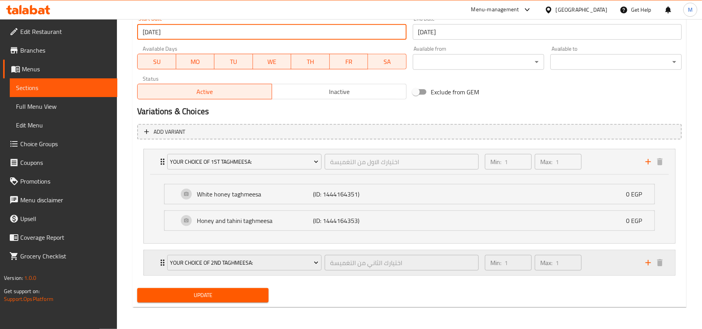
click at [157, 260] on div "Your choice of 2nd taghmeesa: اختيارك الثاني من التغميسة ​ Min: 1 ​ Max: 1 ​" at bounding box center [409, 262] width 531 height 25
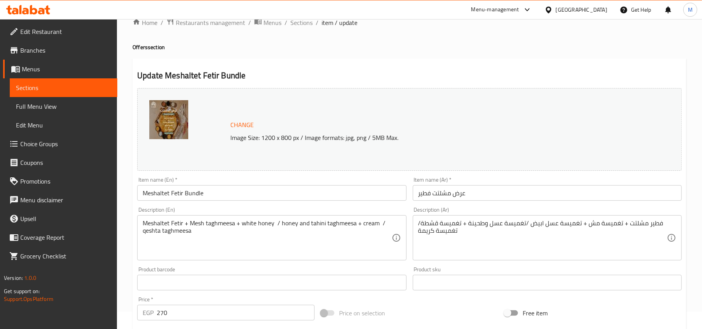
scroll to position [0, 0]
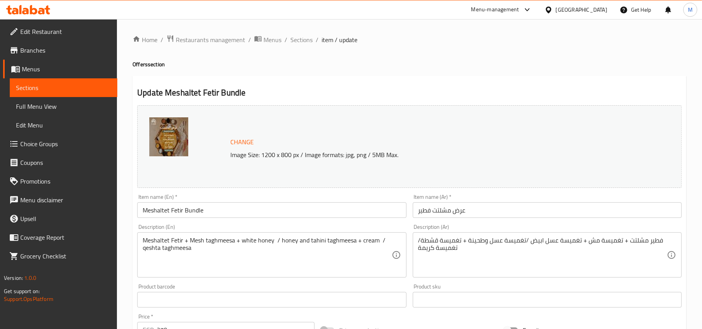
click at [171, 130] on img at bounding box center [168, 136] width 39 height 39
click at [303, 42] on span "Sections" at bounding box center [301, 39] width 22 height 9
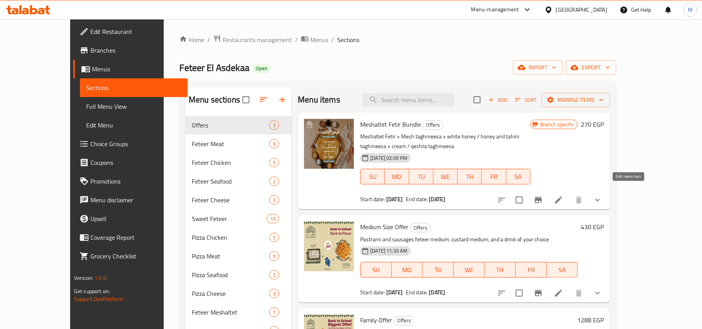
click at [562, 196] on icon at bounding box center [558, 199] width 7 height 7
